Goal: Task Accomplishment & Management: Manage account settings

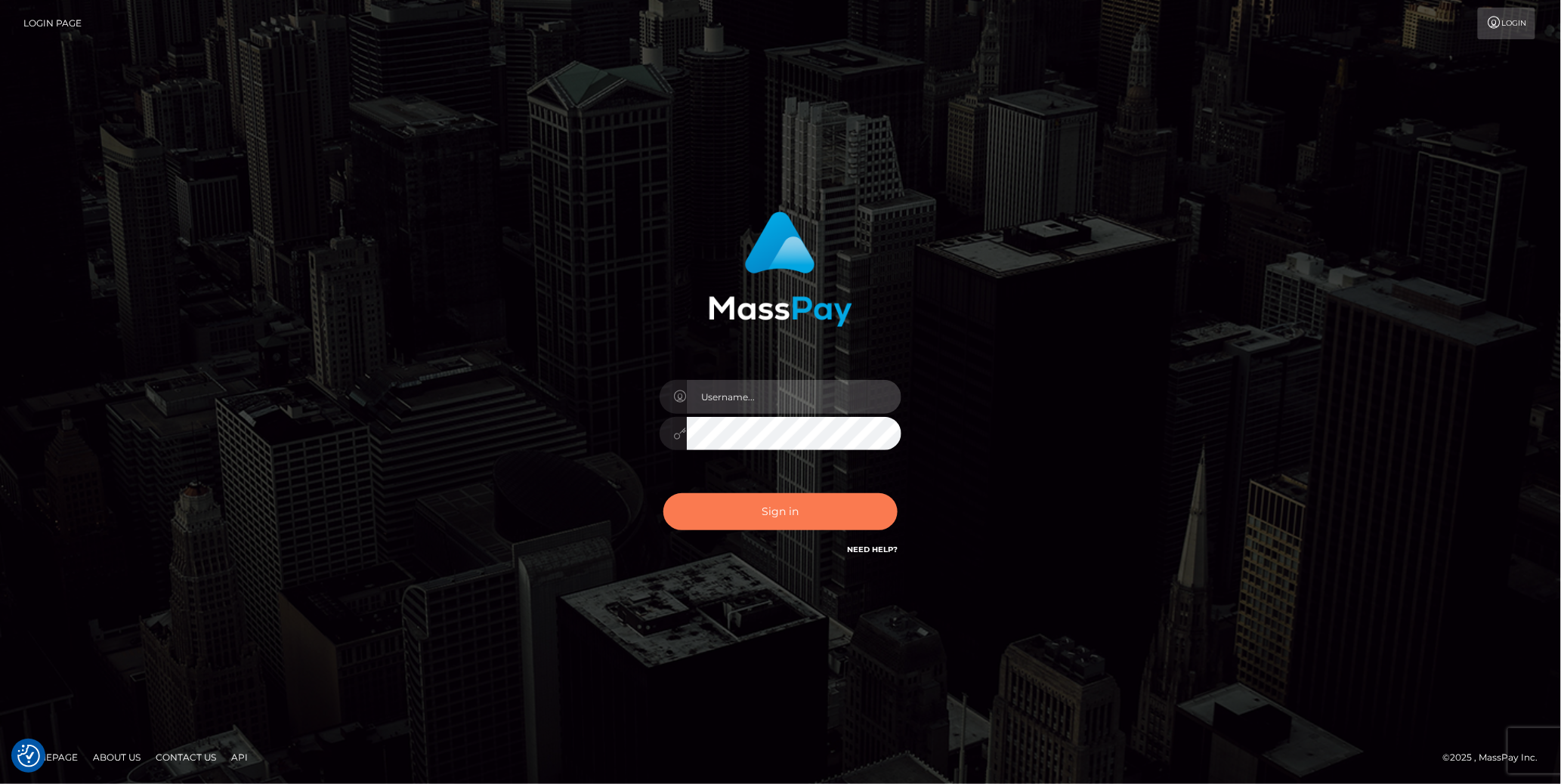
type input "cheli"
click at [811, 511] on button "Sign in" at bounding box center [780, 512] width 234 height 37
type input "cheli"
click at [730, 524] on button "Sign in" at bounding box center [780, 512] width 234 height 37
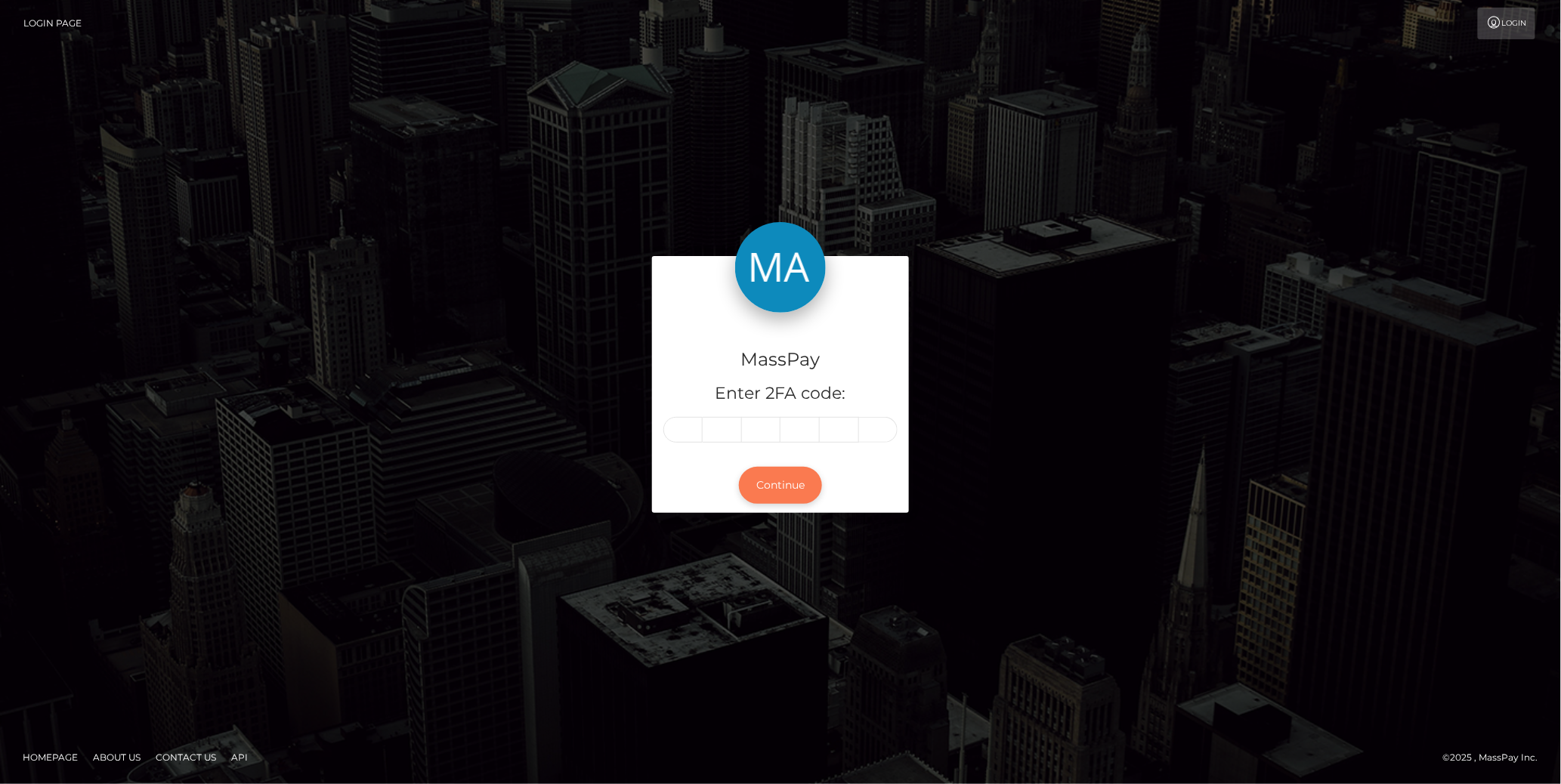
click at [780, 485] on button "Continue" at bounding box center [780, 485] width 83 height 37
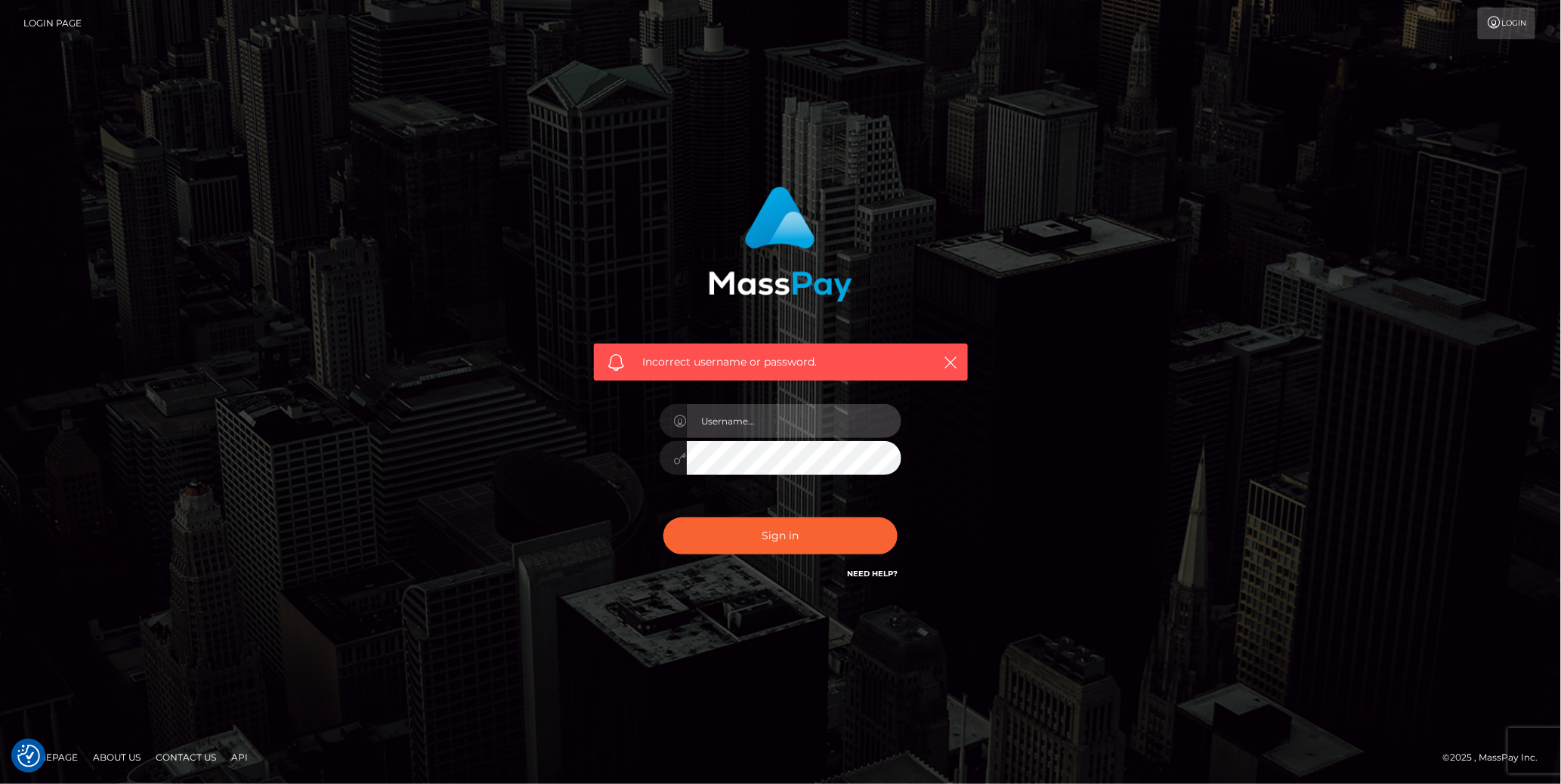
type input "cheli"
click at [759, 520] on button "Sign in" at bounding box center [780, 535] width 234 height 37
click at [769, 534] on button "Sign in" at bounding box center [780, 535] width 234 height 37
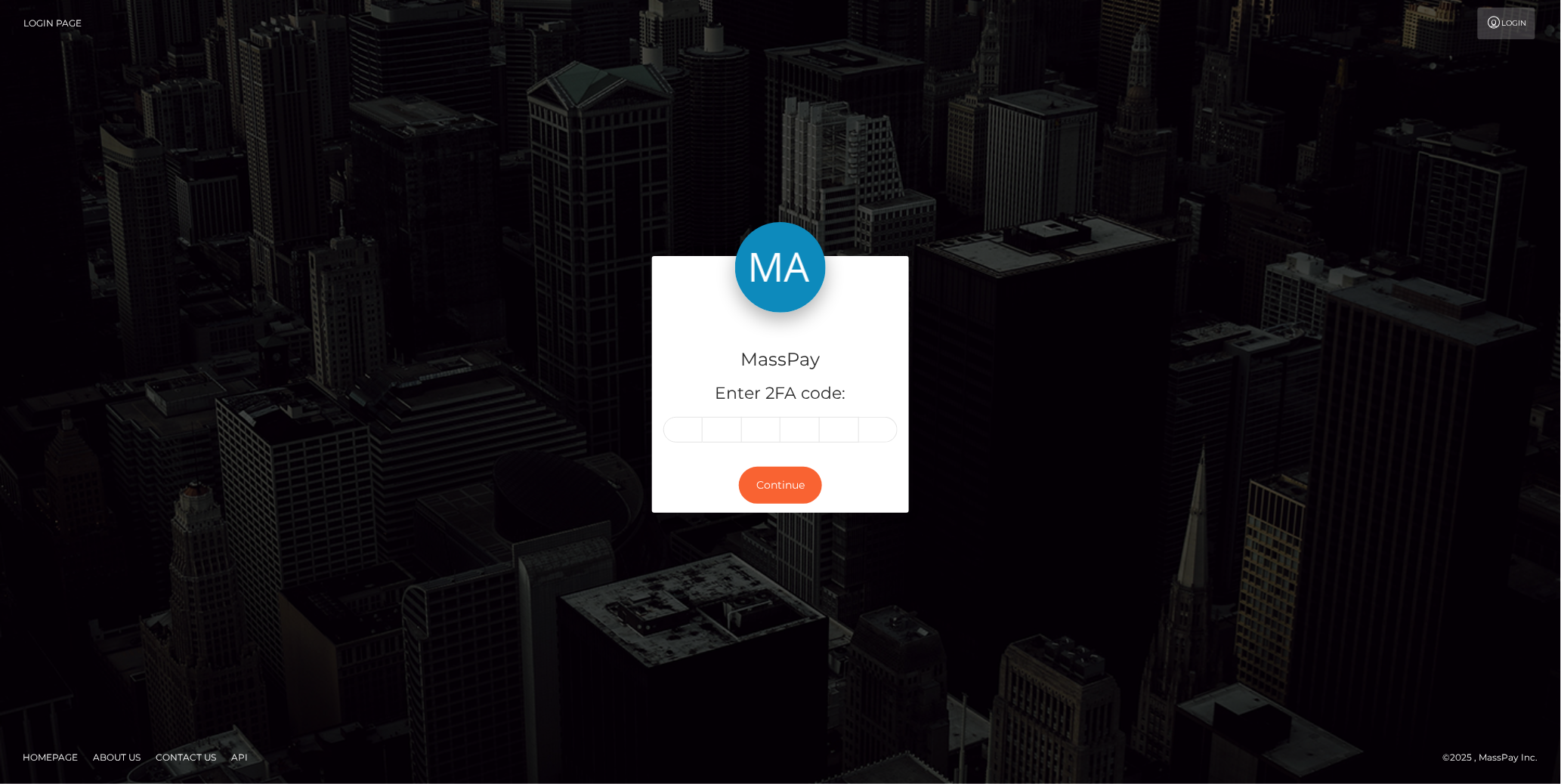
click at [689, 433] on span at bounding box center [686, 429] width 9 height 12
click at [685, 430] on span at bounding box center [686, 429] width 9 height 12
drag, startPoint x: 1004, startPoint y: 464, endPoint x: 885, endPoint y: 471, distance: 119.2
click at [1001, 465] on div "MassPay Enter 2FA code: Continue" at bounding box center [780, 392] width 861 height 271
click at [689, 427] on span at bounding box center [686, 429] width 9 height 12
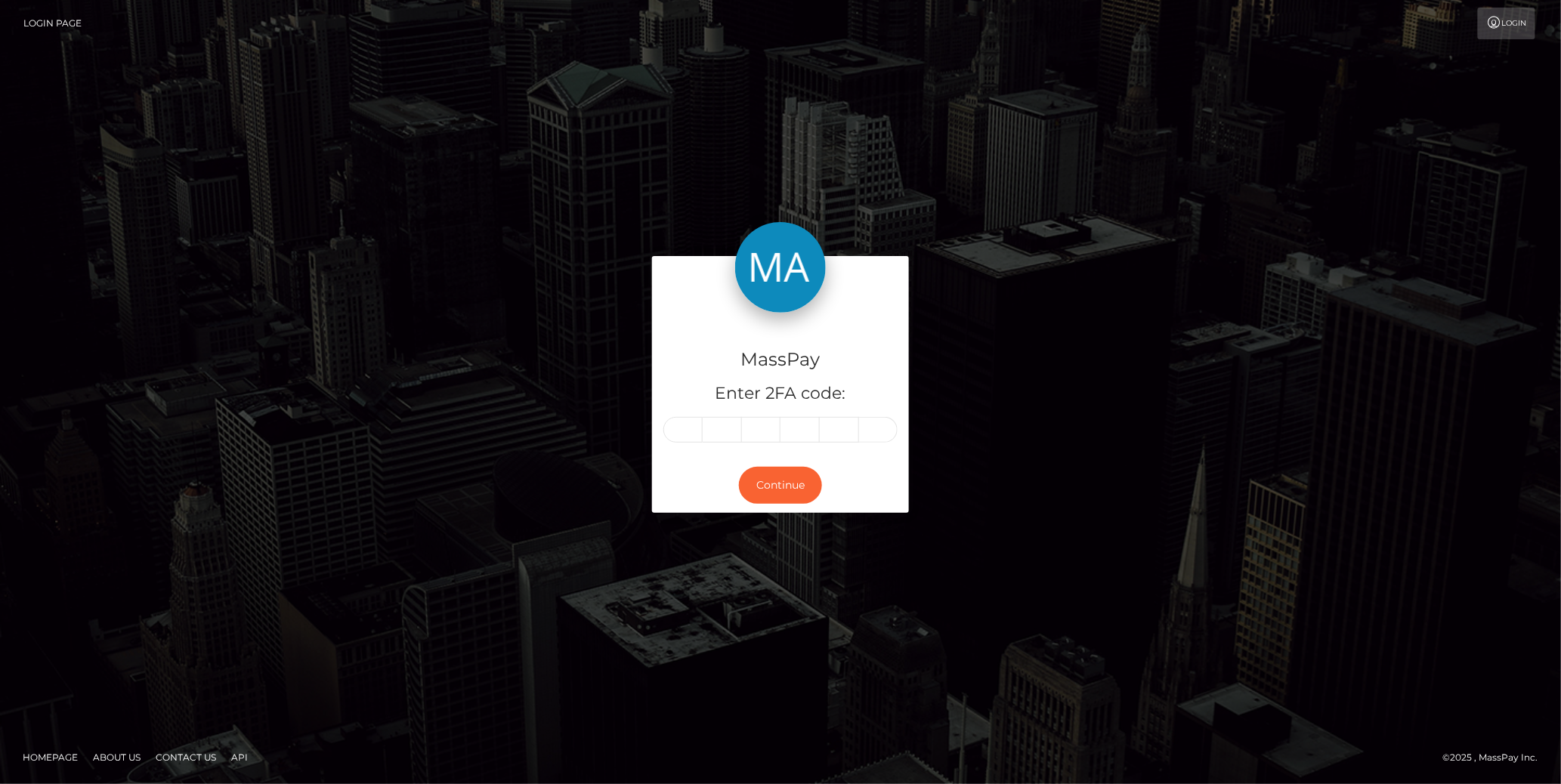
click at [682, 427] on span at bounding box center [686, 429] width 9 height 12
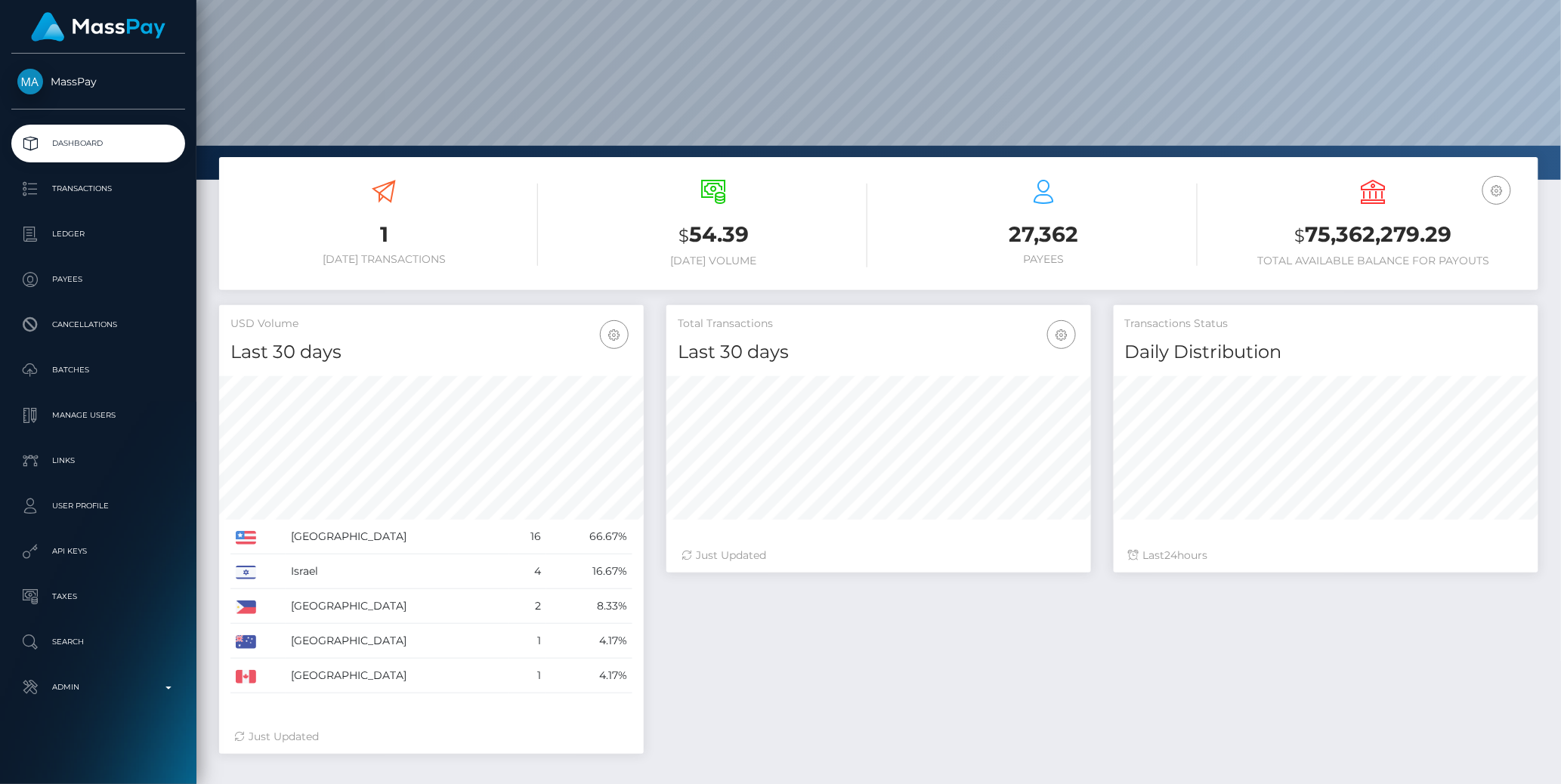
scroll to position [267, 424]
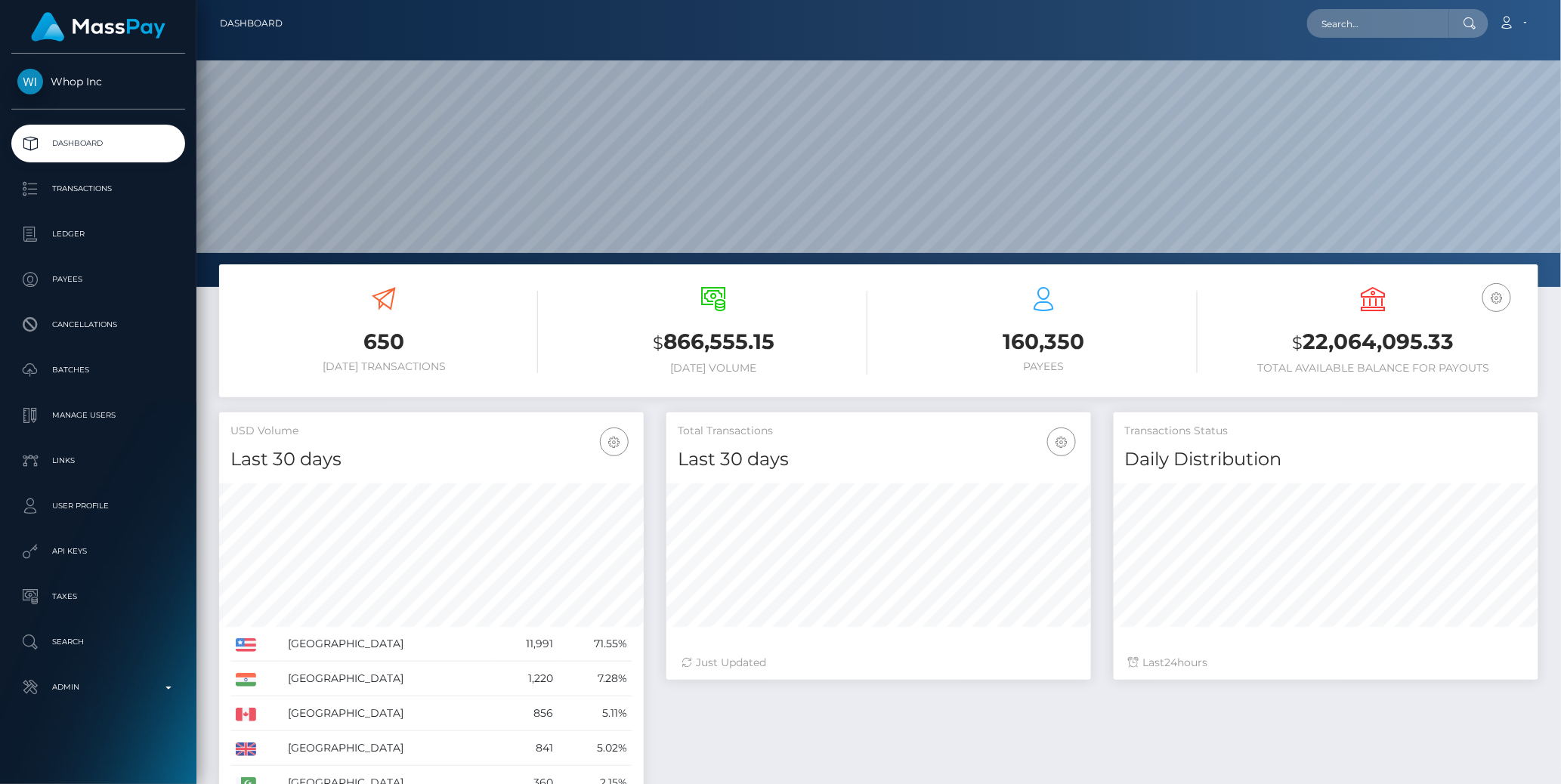
scroll to position [267, 424]
